Goal: Task Accomplishment & Management: Complete application form

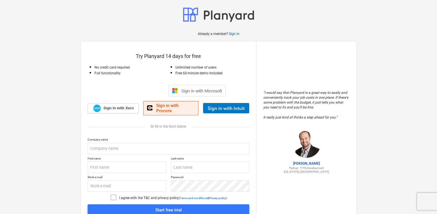
scroll to position [24, 0]
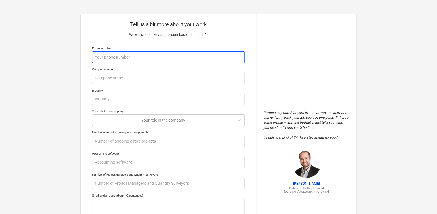
click at [114, 59] on input "text" at bounding box center [168, 56] width 152 height 11
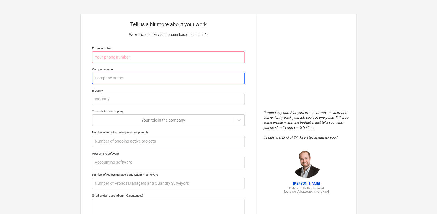
click at [95, 79] on input "text" at bounding box center [168, 78] width 152 height 11
type textarea "x"
type input "m"
type textarea "x"
type input "ma"
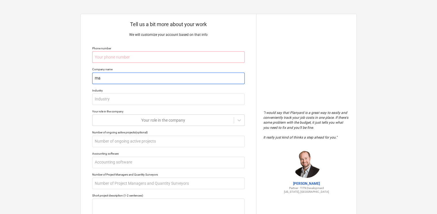
type textarea "x"
type input "man"
type textarea "x"
type input "mana"
type textarea "x"
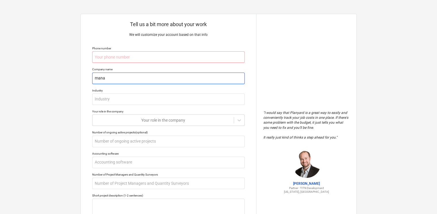
type input "manaf"
type textarea "x"
type input "manaf"
type textarea "x"
type input "manaf"
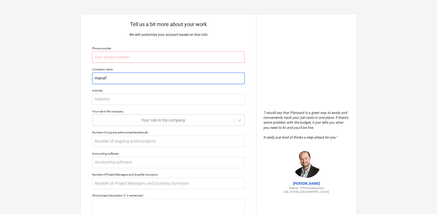
type textarea "x"
type input "mana"
type textarea "x"
type input "man"
type textarea "x"
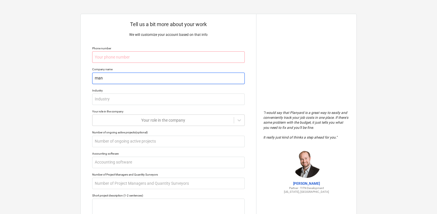
type input "ma"
type textarea "x"
type input "m"
type textarea "x"
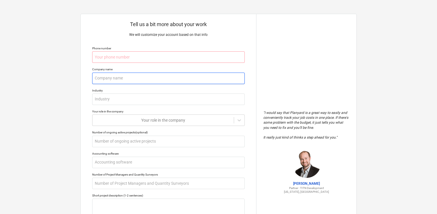
type input ","
type textarea "x"
type input "M"
type textarea "x"
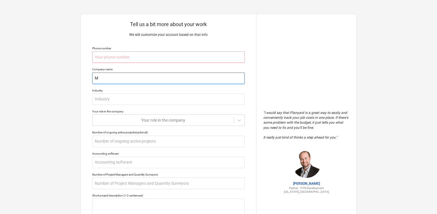
type input "Mn"
type textarea "x"
type input "Mna"
type textarea "x"
type input "Mn"
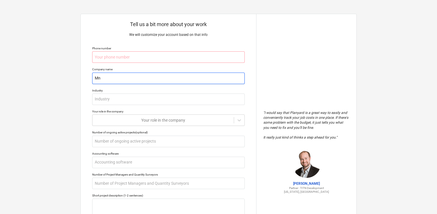
type textarea "x"
type input "M"
type textarea "x"
type input "M"
type textarea "x"
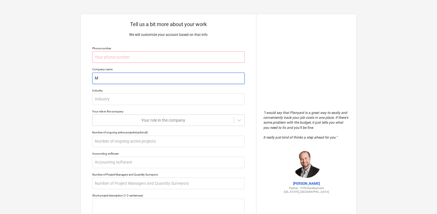
type input "M"
type textarea "x"
type input "M."
type textarea "x"
type input "M."
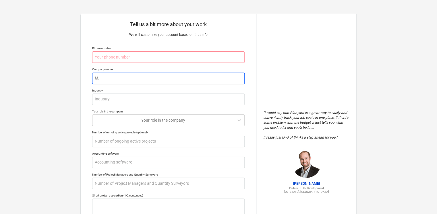
type textarea "x"
type input "M. h"
type textarea "x"
type input "M. h."
type textarea "x"
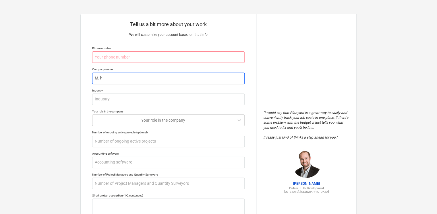
type input "M. h.e"
type textarea "x"
type input "M. h.e"
type textarea "x"
type input "M. h.e"
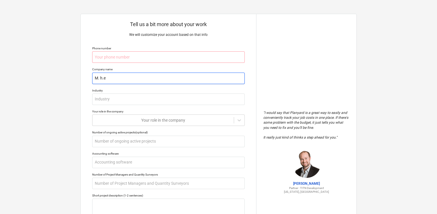
type textarea "x"
type input "M. h."
type textarea "x"
type input "M. h"
type textarea "x"
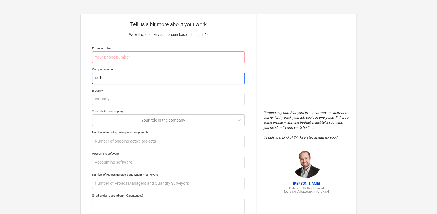
type input "M."
type textarea "x"
type input "M."
type textarea "x"
type input "M.H"
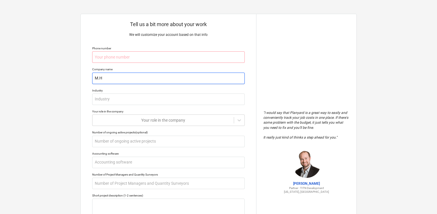
type textarea "x"
type input "M.H."
type textarea "x"
type input "M.H."
type textarea "x"
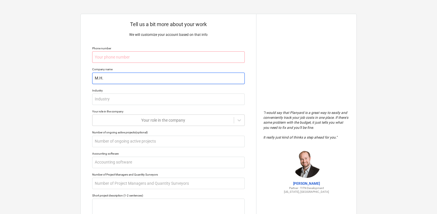
type input "M.H. e"
type textarea "x"
type input "M.H. en"
type textarea "x"
type input "M.H. eng"
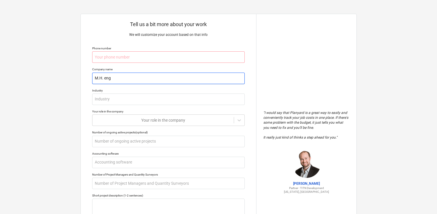
type textarea "x"
type input "M.H. enge"
type textarea "x"
type input "M.H. engee"
type textarea "x"
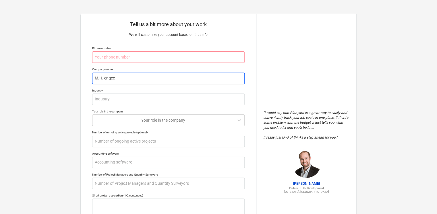
type input "M.H. engeei"
type textarea "x"
type input "M.H. engee"
type textarea "x"
type input "M.H. engeen"
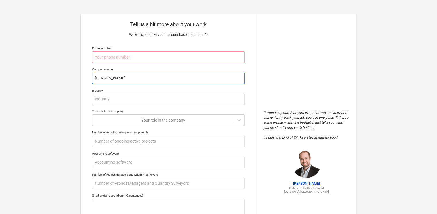
type textarea "x"
type input "M.H. engeeni"
type textarea "x"
type input "M.H. engeenir"
type textarea "x"
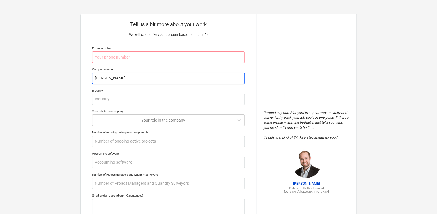
type input "M.H. engeeniri"
type textarea "x"
type input "M.H. engeenirin"
type textarea "x"
type input "M.H. engeeniring"
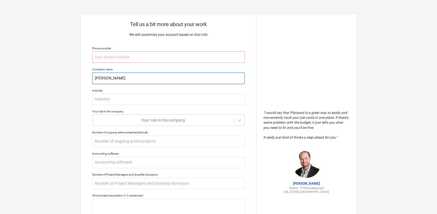
type textarea "x"
type input "M.H. engeeniring"
type textarea "x"
type input "M.H. engineering"
click at [104, 79] on input "M.H. engineering" at bounding box center [168, 78] width 152 height 11
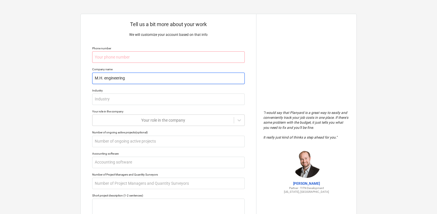
type textarea "x"
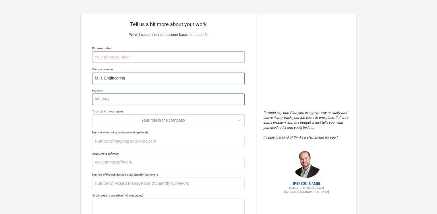
type input "M.H. Engineering"
click at [122, 103] on input "text" at bounding box center [168, 99] width 152 height 11
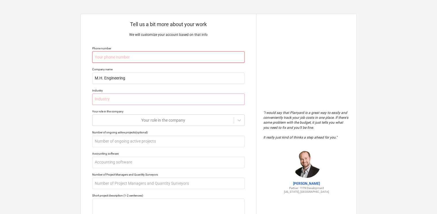
click at [122, 56] on input "text" at bounding box center [168, 56] width 152 height 11
type textarea "x"
type input "3"
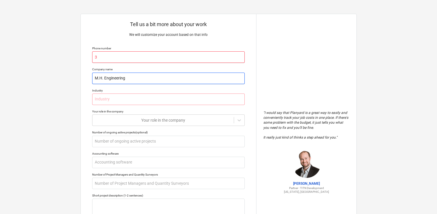
type textarea "x"
type input "33"
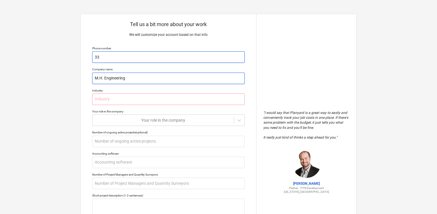
type textarea "x"
type input "333"
type textarea "x"
type input "3331"
type textarea "x"
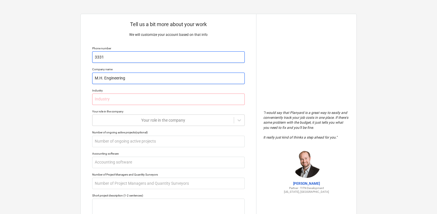
type input "33311"
type textarea "x"
type input "333114"
type textarea "x"
type input "3331140"
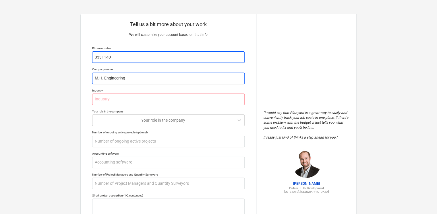
type textarea "x"
type input "33311405"
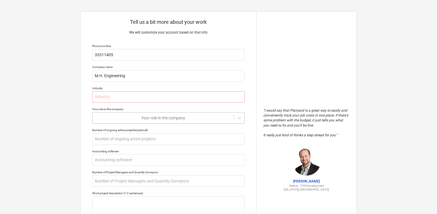
click at [132, 116] on div "Your role in the company" at bounding box center [162, 118] width 141 height 8
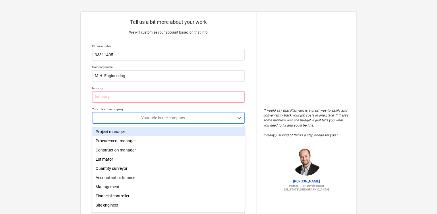
scroll to position [2, 0]
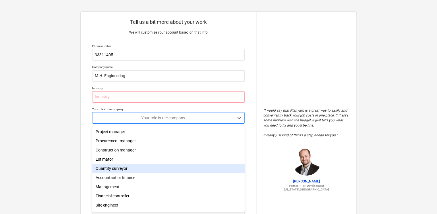
click at [110, 167] on div "Quantity surveyor" at bounding box center [168, 168] width 152 height 9
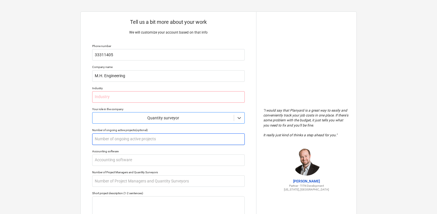
scroll to position [31, 0]
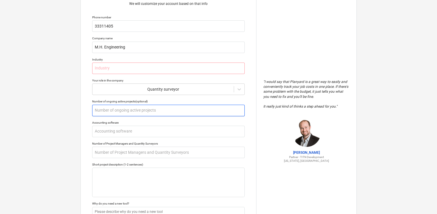
click at [121, 111] on input "text" at bounding box center [168, 110] width 152 height 11
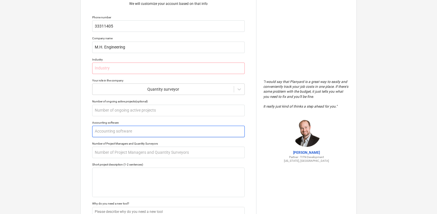
click at [121, 132] on input "text" at bounding box center [168, 131] width 152 height 11
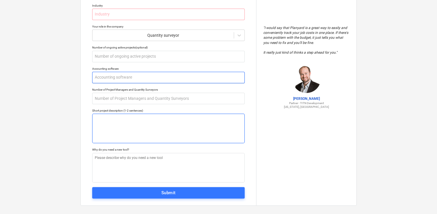
scroll to position [88, 0]
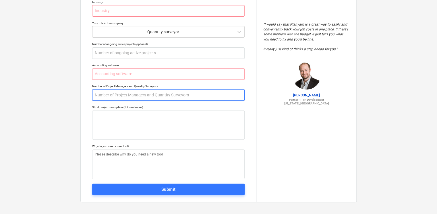
click at [108, 94] on input "text" at bounding box center [168, 94] width 152 height 11
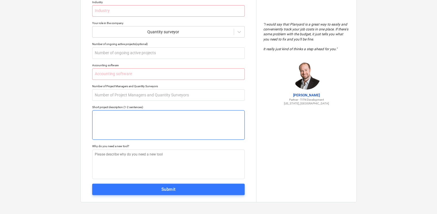
click at [109, 127] on textarea at bounding box center [168, 125] width 152 height 30
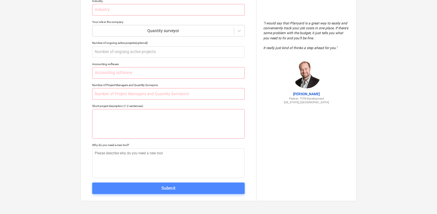
click at [140, 187] on span "Submit" at bounding box center [168, 187] width 140 height 7
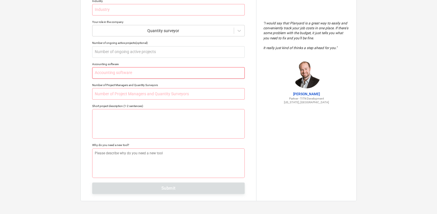
click at [102, 73] on input "text" at bounding box center [168, 72] width 152 height 11
type textarea "x"
type input "T"
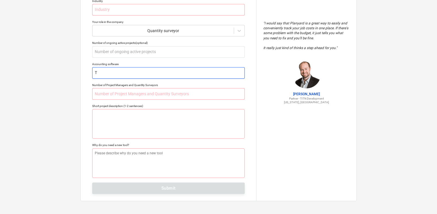
type textarea "x"
type input "TA"
type textarea "x"
type input "TAL"
type textarea "x"
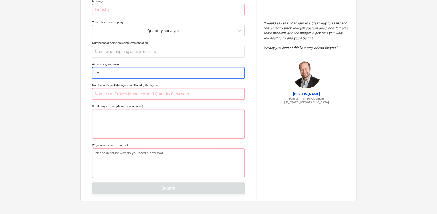
type input "TALL"
type textarea "x"
type input "TALLY"
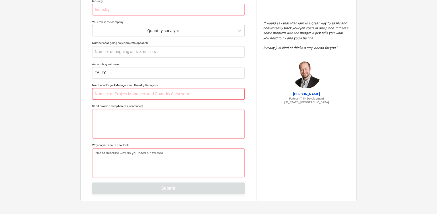
click at [126, 93] on input "text" at bounding box center [168, 93] width 152 height 11
type textarea "x"
type input "4"
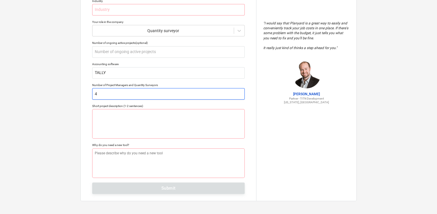
type textarea "x"
type input "4"
type textarea "x"
type input "4 Q"
type textarea "x"
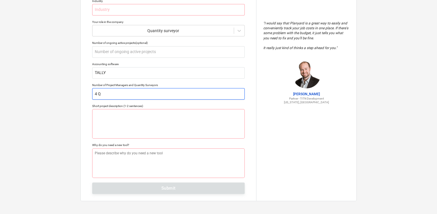
type input "4 QS"
type textarea "x"
type input "4 QS,"
type textarea "x"
type input "4 QS,"
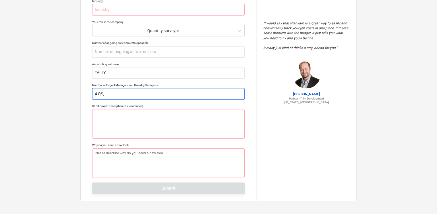
type textarea "x"
type input "4 QS, 4"
type textarea "x"
type input "4 QS, 4"
type textarea "x"
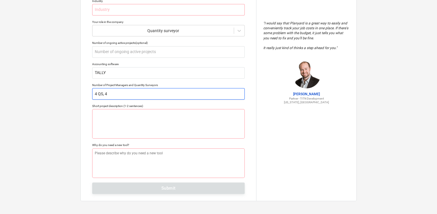
type input "4 QS, 4 P"
type textarea "x"
type input "4 QS, 4 PR"
type textarea "x"
type input "4 QS, 4 PRO"
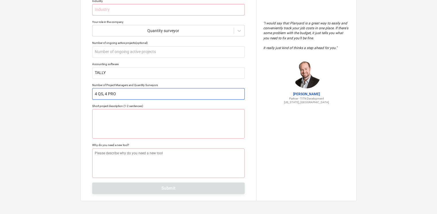
type textarea "x"
type input "4 QS, 4 PROJE"
type textarea "x"
type input "4 QS, 4 PROJEW"
type textarea "x"
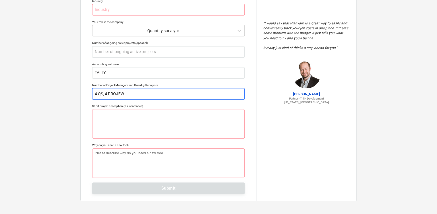
type input "4 QS, 4 PROJEWC"
type textarea "x"
type input "4 QS, 4 PROJEWCT"
type textarea "x"
type input "4 QS, 4 PROJEWCT"
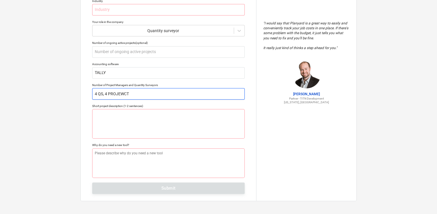
drag, startPoint x: 88, startPoint y: 93, endPoint x: 197, endPoint y: 96, distance: 108.5
click at [197, 96] on input "4 QS, 4 PROJEWCT" at bounding box center [168, 93] width 152 height 11
drag, startPoint x: 162, startPoint y: 94, endPoint x: 26, endPoint y: 94, distance: 136.0
click at [26, 94] on div "Tell us a bit more about your work We will customize your account based on that…" at bounding box center [218, 62] width 437 height 304
type textarea "x"
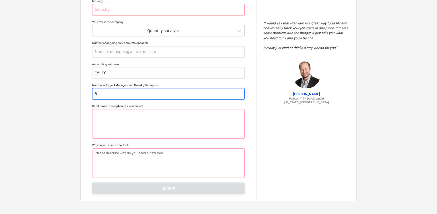
type input "8"
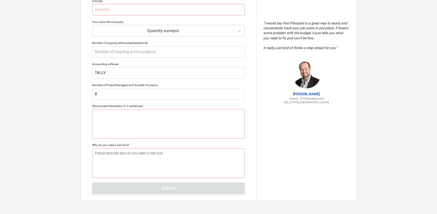
click at [91, 120] on div "Tell us a bit more about your work We will customize your account based on that…" at bounding box center [168, 63] width 175 height 276
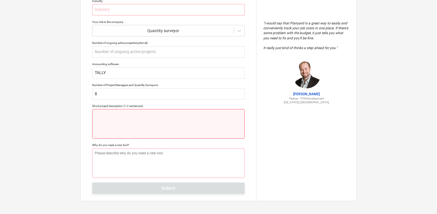
click at [102, 118] on textarea at bounding box center [168, 124] width 152 height 30
type textarea "x"
type textarea "2"
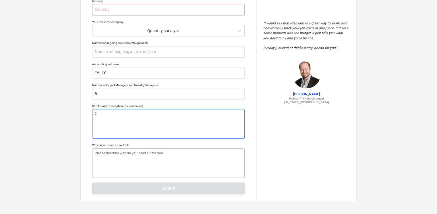
type textarea "x"
type textarea "2"
type textarea "x"
type textarea "2 s"
type textarea "x"
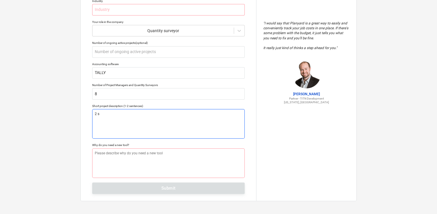
type textarea "2 st"
type textarea "x"
type textarea "2 s"
type textarea "x"
type textarea "2"
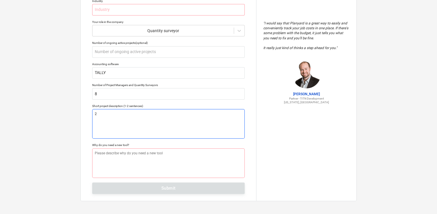
type textarea "x"
type textarea "2"
type textarea "x"
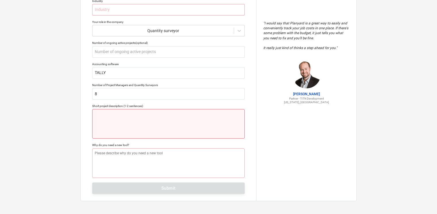
type textarea "x"
type textarea "4"
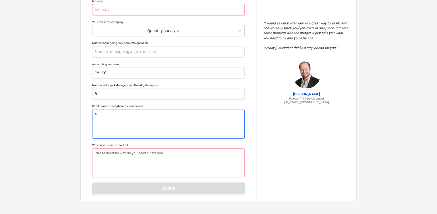
type textarea "x"
type textarea "4"
type textarea "x"
type textarea "4 s"
type textarea "x"
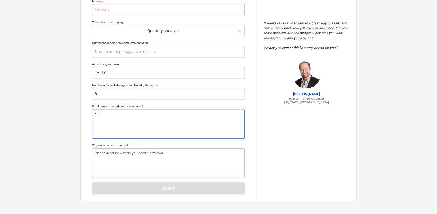
type textarea "4 st"
type textarea "x"
type textarea "4 sto"
type textarea "x"
type textarea "4 stor"
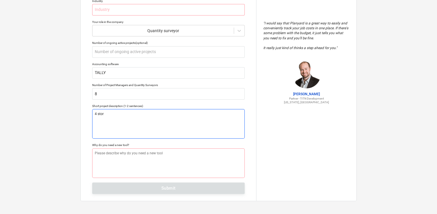
type textarea "x"
type textarea "4 store"
type textarea "x"
type textarea "4 storey"
type textarea "x"
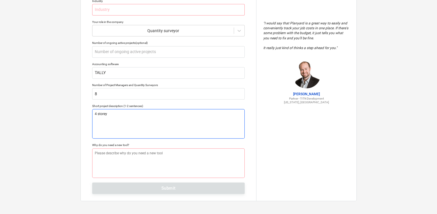
type textarea "4 storey"
type textarea "x"
type textarea "4 storey r"
type textarea "x"
type textarea "4 storey re"
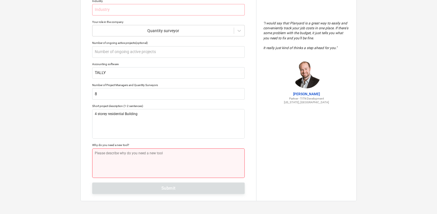
click at [131, 152] on textarea at bounding box center [168, 163] width 152 height 30
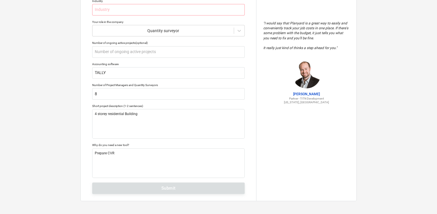
click at [137, 200] on div "Tell us a bit more about your work We will customize your account based on that…" at bounding box center [168, 63] width 175 height 276
click at [138, 188] on div "Tell us a bit more about your work We will customize your account based on that…" at bounding box center [168, 63] width 175 height 276
click at [140, 123] on textarea "4 storey residential Building" at bounding box center [168, 124] width 152 height 30
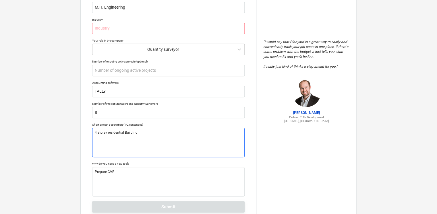
scroll to position [61, 0]
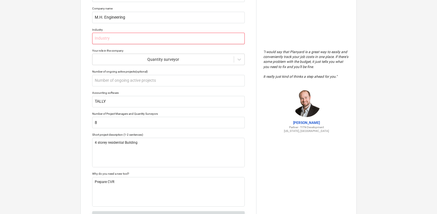
click at [111, 41] on input "text" at bounding box center [168, 38] width 152 height 11
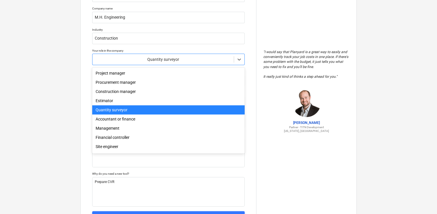
click at [123, 60] on div at bounding box center [162, 60] width 135 height 6
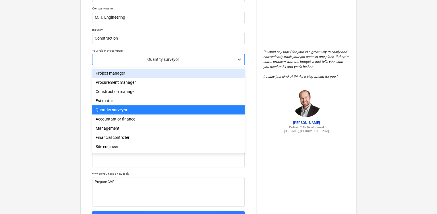
click at [172, 51] on div "Your role in the company" at bounding box center [168, 51] width 152 height 4
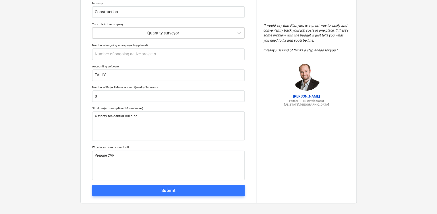
scroll to position [90, 0]
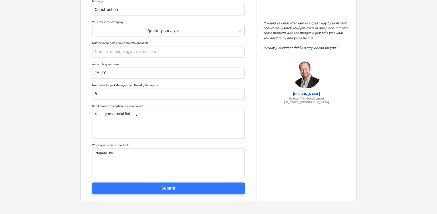
click at [145, 187] on span "Submit" at bounding box center [168, 187] width 140 height 7
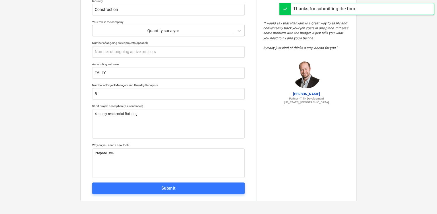
scroll to position [5, 0]
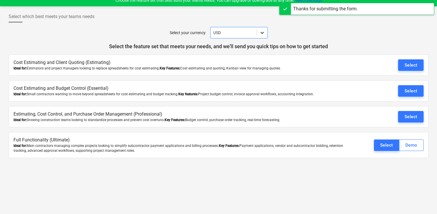
click at [259, 36] on div at bounding box center [262, 33] width 10 height 10
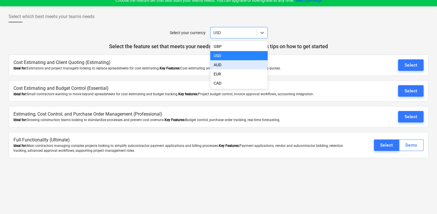
click at [281, 40] on div at bounding box center [218, 40] width 419 height 5
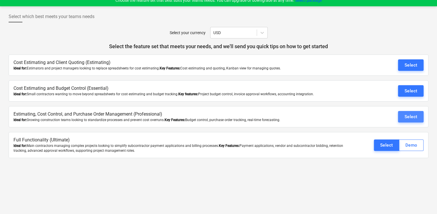
click at [407, 117] on div "Select" at bounding box center [410, 116] width 13 height 7
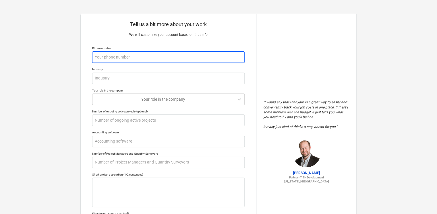
click at [112, 56] on input "text" at bounding box center [168, 56] width 152 height 11
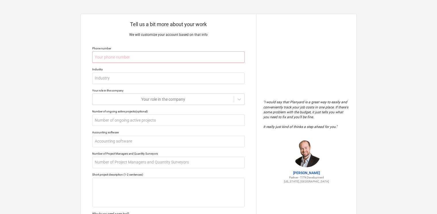
click at [123, 84] on div "Tell us a bit more about your work We will customize your account based on that…" at bounding box center [168, 141] width 175 height 255
click at [123, 81] on input "text" at bounding box center [168, 78] width 152 height 11
click at [111, 61] on input "text" at bounding box center [168, 56] width 152 height 11
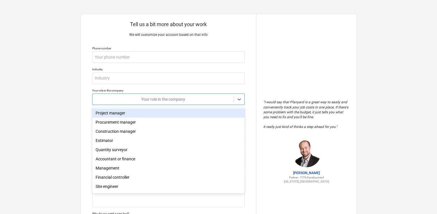
click at [128, 96] on div at bounding box center [162, 99] width 135 height 6
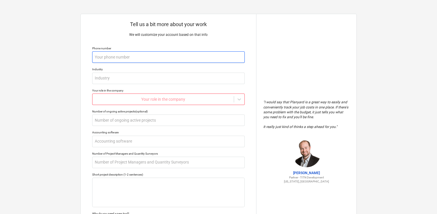
click at [116, 61] on input "text" at bounding box center [168, 56] width 152 height 11
type textarea "x"
type input "3"
type textarea "x"
type input "33"
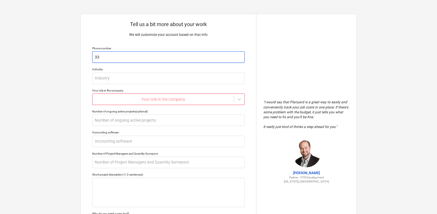
type textarea "x"
type input "333"
type textarea "x"
type input "3331"
type textarea "x"
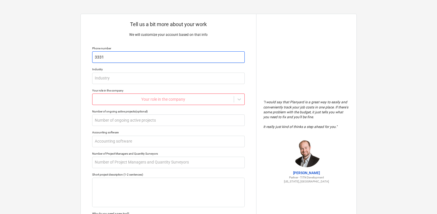
type input "33311"
type textarea "x"
type input "333114"
type textarea "x"
type input "3331140"
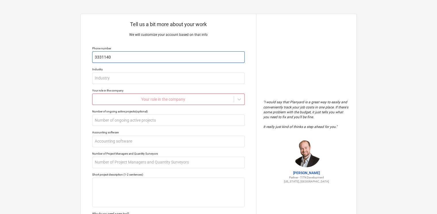
type textarea "x"
type input "33311405"
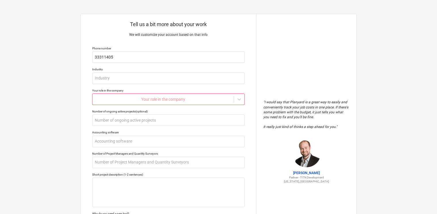
click at [92, 84] on div "Tell us a bit more about your work We will customize your account based on that…" at bounding box center [168, 141] width 175 height 255
click at [96, 81] on input "text" at bounding box center [168, 78] width 152 height 11
type textarea "x"
type input "c"
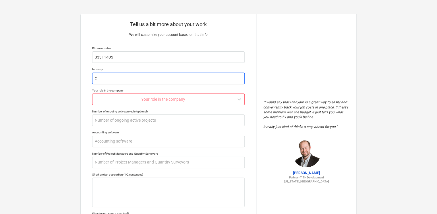
type textarea "x"
type input "co"
type textarea "x"
type input "con"
type textarea "x"
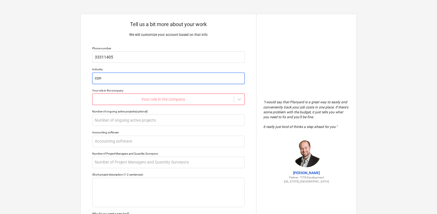
type input "cons"
type textarea "x"
type input "const"
type textarea "x"
type input "constr"
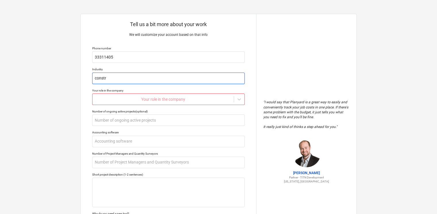
type textarea "x"
type input "constru"
type textarea "x"
type input "construc"
type textarea "x"
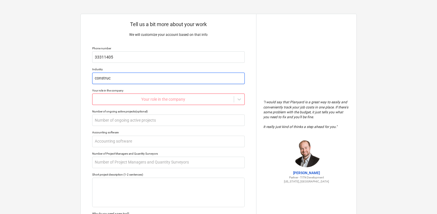
type input "construct"
type textarea "x"
type input "constructi"
type textarea "x"
type input "constructio"
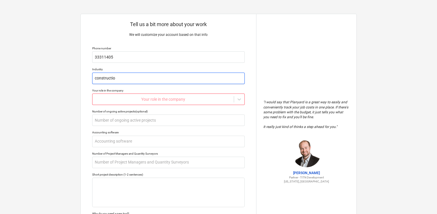
type textarea "x"
type input "construction"
drag, startPoint x: 97, startPoint y: 78, endPoint x: 93, endPoint y: 79, distance: 4.0
click at [93, 79] on input "construction" at bounding box center [168, 78] width 152 height 11
type textarea "x"
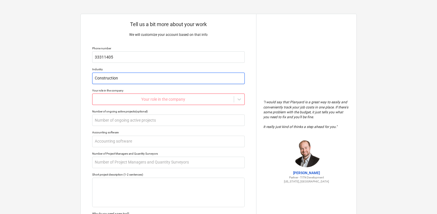
type input "Construction"
click at [122, 102] on div at bounding box center [162, 99] width 135 height 6
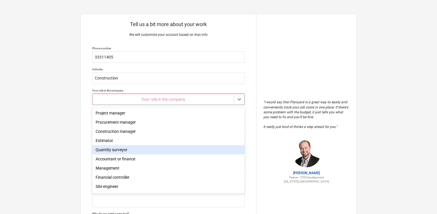
click at [112, 148] on div "Quantity surveyor" at bounding box center [168, 149] width 152 height 9
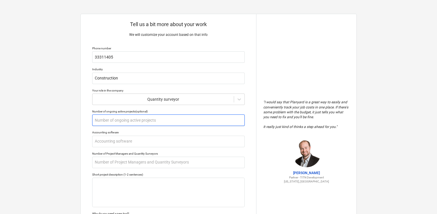
drag, startPoint x: 111, startPoint y: 121, endPoint x: 110, endPoint y: 125, distance: 4.3
click at [110, 122] on input "text" at bounding box center [168, 119] width 152 height 11
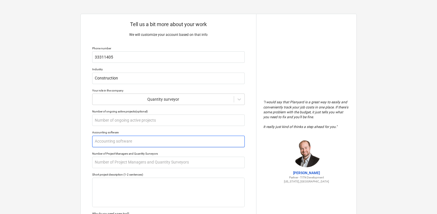
click at [134, 138] on input "text" at bounding box center [168, 141] width 152 height 11
type textarea "x"
type input "T"
type textarea "x"
type input "TA"
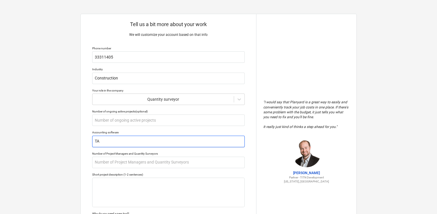
type textarea "x"
type input "TAL"
type textarea "x"
type input "TALL"
type textarea "x"
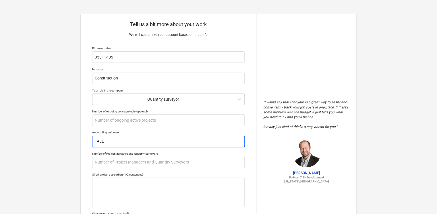
type input "TALLT"
type textarea "x"
type input "TALL"
type textarea "x"
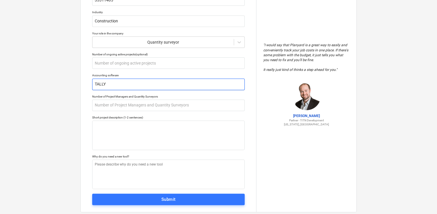
scroll to position [69, 0]
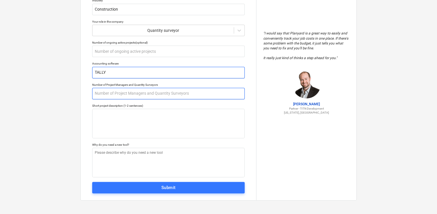
type input "TALLY"
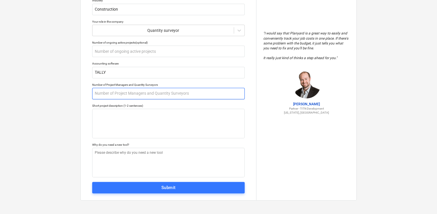
click at [139, 94] on input "text" at bounding box center [168, 93] width 152 height 11
type textarea "x"
type input "8"
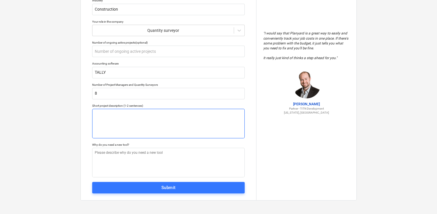
click at [116, 116] on textarea at bounding box center [168, 124] width 152 height 30
type textarea "x"
type textarea "4"
type textarea "x"
type textarea "4"
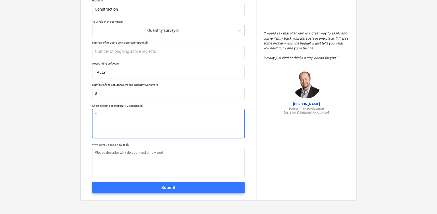
type textarea "x"
type textarea "4 S"
type textarea "x"
type textarea "4 ST"
type textarea "x"
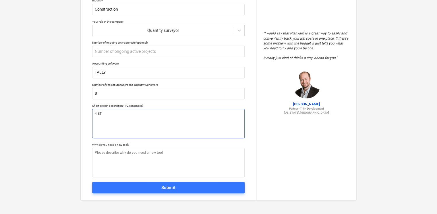
type textarea "4 STO"
type textarea "x"
type textarea "4 STOR"
type textarea "x"
type textarea "4 STORE"
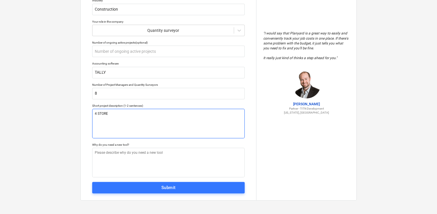
type textarea "x"
type textarea "4 STOREY"
type textarea "x"
type textarea "4 STOREY"
type textarea "x"
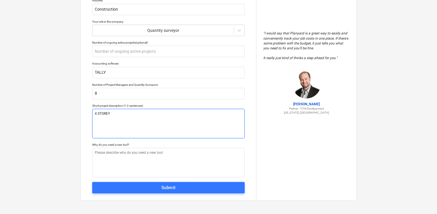
type textarea "4 STOREY R"
type textarea "x"
type textarea "4 STOREY RE"
type textarea "x"
type textarea "4 STOREY RES"
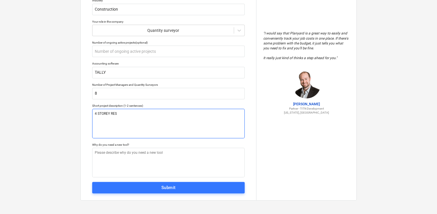
type textarea "x"
type textarea "4 STOREY RESI"
type textarea "x"
type textarea "4 STOREY RESID"
type textarea "x"
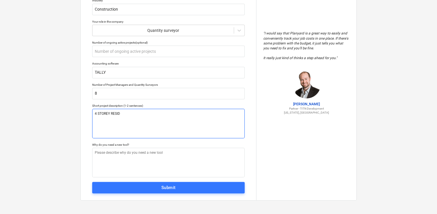
type textarea "4 STOREY RESIDE"
type textarea "x"
type textarea "4 STOREY RESIDEN"
type textarea "x"
type textarea "4 STOREY RESIDENT"
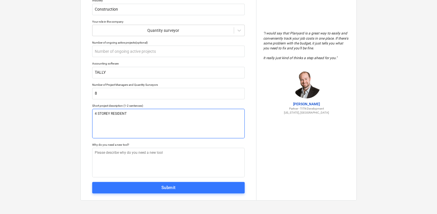
type textarea "x"
type textarea "4 STOREY RESIDENTI"
type textarea "x"
type textarea "4 STOREY RESIDENTIA"
type textarea "x"
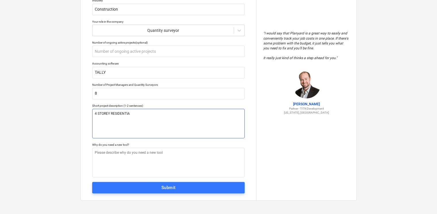
type textarea "4 STOREY RESIDENTIAL"
type textarea "x"
type textarea "4 STOREY RESIDENTIAL"
type textarea "x"
type textarea "4 STOREY RESIDENTIAL B"
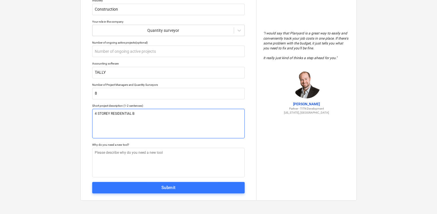
type textarea "x"
type textarea "4 STOREY RESIDENTIAL BU"
type textarea "x"
type textarea "4 STOREY RESIDENTIAL [PERSON_NAME]"
type textarea "x"
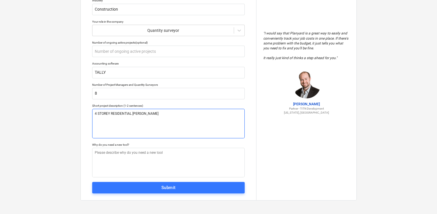
type textarea "4 STOREY RESIDENTIAL BUIL"
type textarea "x"
type textarea "4 STOREY RESIDENTIAL BUILD"
type textarea "x"
type textarea "4 STOREY RESIDENTIAL BUILDI"
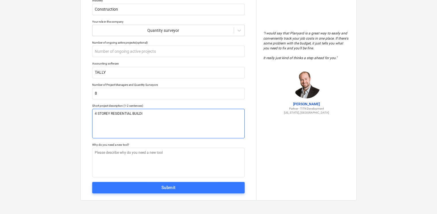
type textarea "x"
type textarea "4 STOREY RESIDENTIAL BUILDIN"
type textarea "x"
type textarea "4 STOREY RESIDENTIAL BUILDING"
type textarea "x"
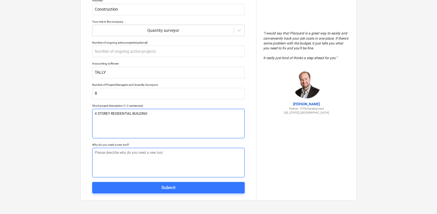
type textarea "4 STOREY RESIDENTIAL BUILDING"
click at [135, 162] on textarea at bounding box center [168, 163] width 152 height 30
type textarea "x"
type textarea "P"
type textarea "x"
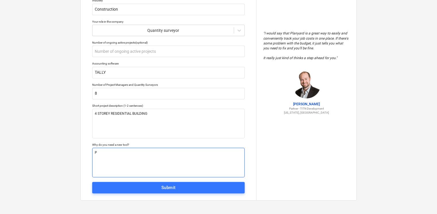
type textarea "PR"
type textarea "x"
type textarea "PRE"
type textarea "x"
type textarea "PREP"
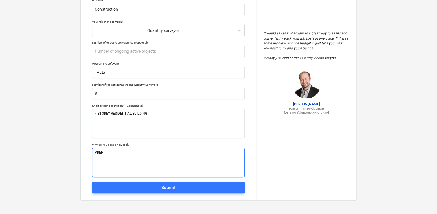
type textarea "x"
type textarea "PREPA"
type textarea "x"
type textarea "PREPAR"
type textarea "x"
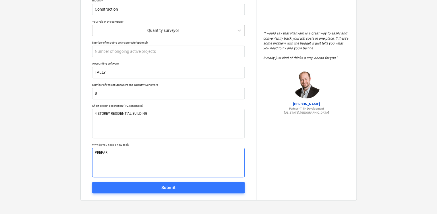
type textarea "PREPARE"
type textarea "x"
type textarea "PREPARE"
type textarea "x"
type textarea "PREPARE C"
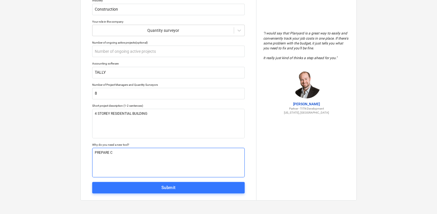
type textarea "x"
type textarea "PREPARE CV"
type textarea "x"
type textarea "PREPARE CVR"
type textarea "x"
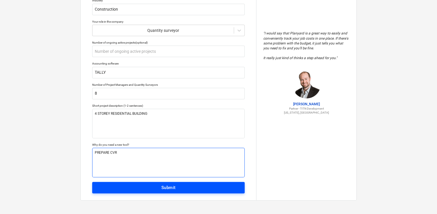
type textarea "PREPARE CVR"
click at [146, 185] on span "Submit" at bounding box center [168, 187] width 140 height 7
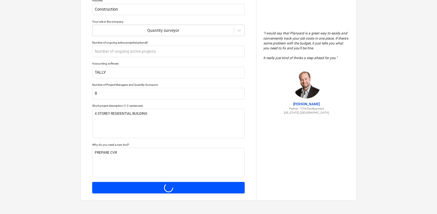
type textarea "x"
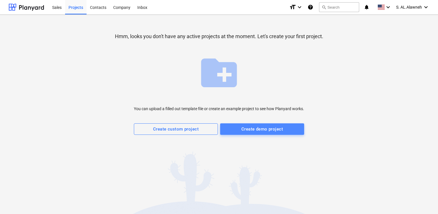
click at [249, 131] on div "Create demo project" at bounding box center [263, 128] width 42 height 7
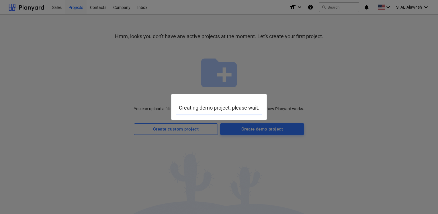
drag, startPoint x: 235, startPoint y: 186, endPoint x: 207, endPoint y: 174, distance: 30.6
click at [207, 174] on div at bounding box center [219, 107] width 438 height 214
drag, startPoint x: 219, startPoint y: 115, endPoint x: 206, endPoint y: 108, distance: 14.9
click at [206, 108] on p "Creating demo project, please wait." at bounding box center [219, 107] width 86 height 7
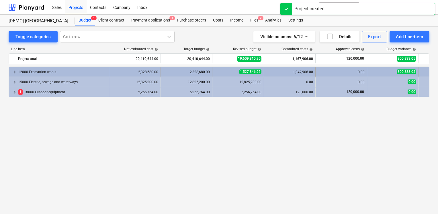
click at [35, 72] on div "12000 Excavation works" at bounding box center [62, 71] width 89 height 9
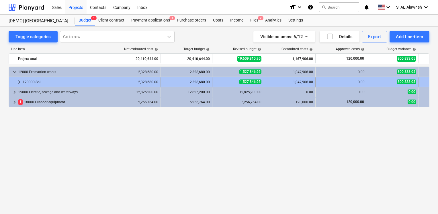
click at [32, 82] on div "120000 Soil" at bounding box center [65, 81] width 84 height 9
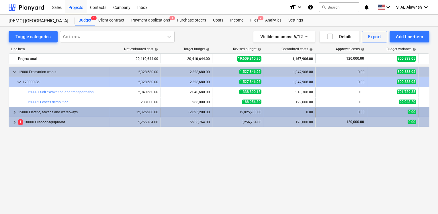
click at [42, 112] on div "15000 Electric, sewage and waterways" at bounding box center [62, 112] width 89 height 9
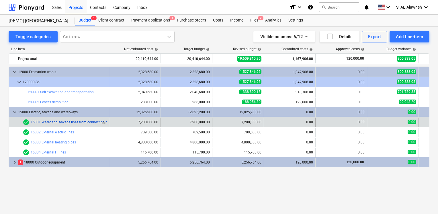
click at [41, 121] on link "15001 Water and sewage lines from connecting points" at bounding box center [73, 122] width 85 height 4
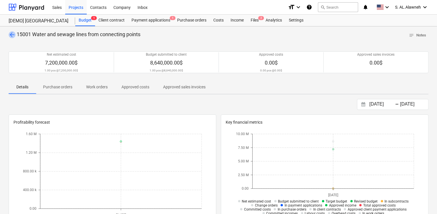
click at [9, 34] on span "arrow_back" at bounding box center [12, 34] width 7 height 7
click at [104, 20] on div "Client contract" at bounding box center [111, 20] width 33 height 11
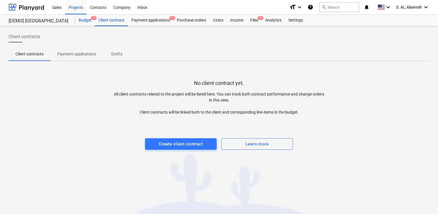
click at [86, 21] on div "Budget 1" at bounding box center [85, 20] width 20 height 11
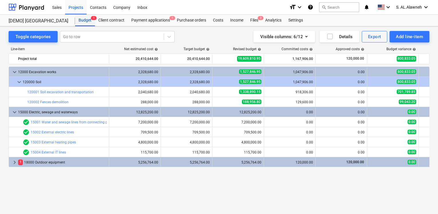
click at [81, 21] on div "Budget 1" at bounding box center [85, 20] width 20 height 11
click at [99, 21] on div "Client contract" at bounding box center [111, 20] width 33 height 11
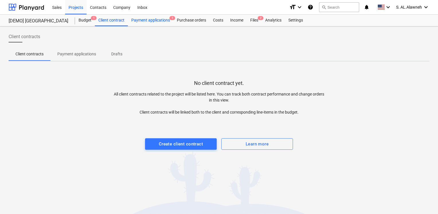
click at [153, 20] on div "Payment applications 1" at bounding box center [151, 20] width 46 height 11
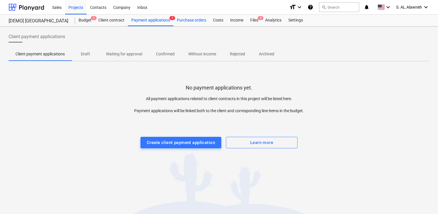
click at [184, 20] on div "Purchase orders" at bounding box center [192, 20] width 36 height 11
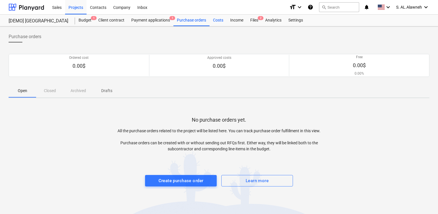
click at [219, 20] on div "Costs" at bounding box center [218, 20] width 17 height 11
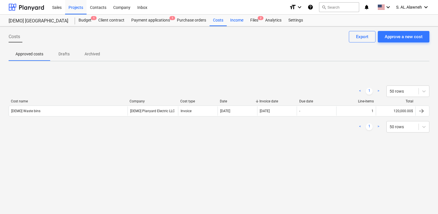
click at [234, 20] on div "Income" at bounding box center [237, 20] width 20 height 11
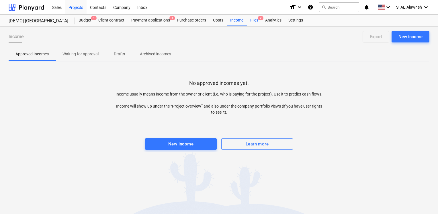
click at [261, 20] on span "2" at bounding box center [261, 18] width 6 height 4
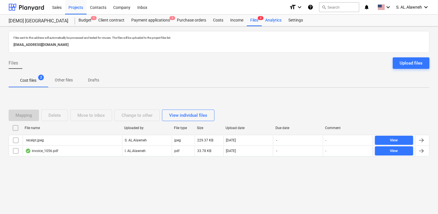
click at [277, 20] on div "Analytics" at bounding box center [273, 20] width 23 height 11
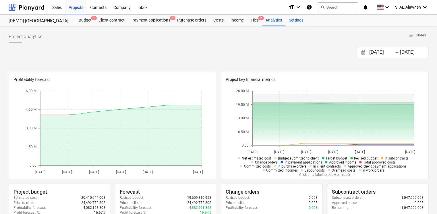
drag, startPoint x: 302, startPoint y: 15, endPoint x: 298, endPoint y: 19, distance: 5.1
click at [302, 15] on div "Settings" at bounding box center [296, 20] width 22 height 11
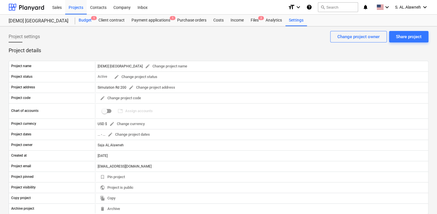
click at [90, 17] on div "Budget 1" at bounding box center [85, 20] width 20 height 11
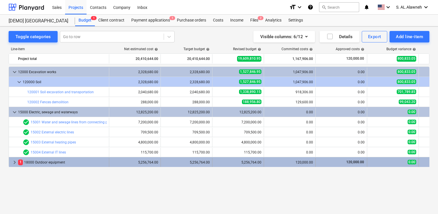
click at [21, 166] on div "1 18000 Outdoor equipment" at bounding box center [62, 162] width 89 height 9
